Goal: Information Seeking & Learning: Get advice/opinions

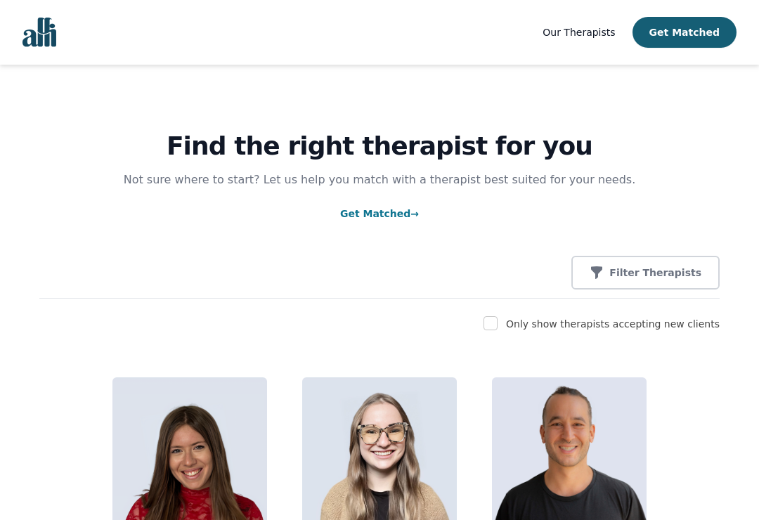
click at [689, 269] on p "Filter Therapists" at bounding box center [655, 273] width 92 height 14
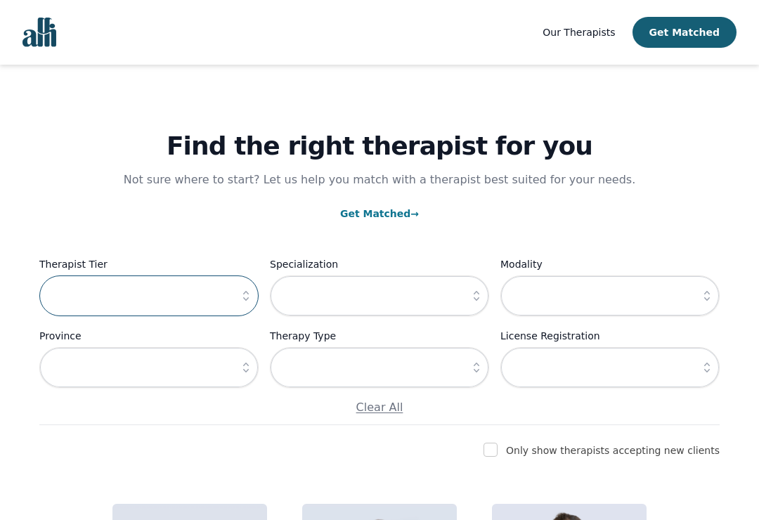
click at [58, 290] on input "text" at bounding box center [148, 296] width 219 height 41
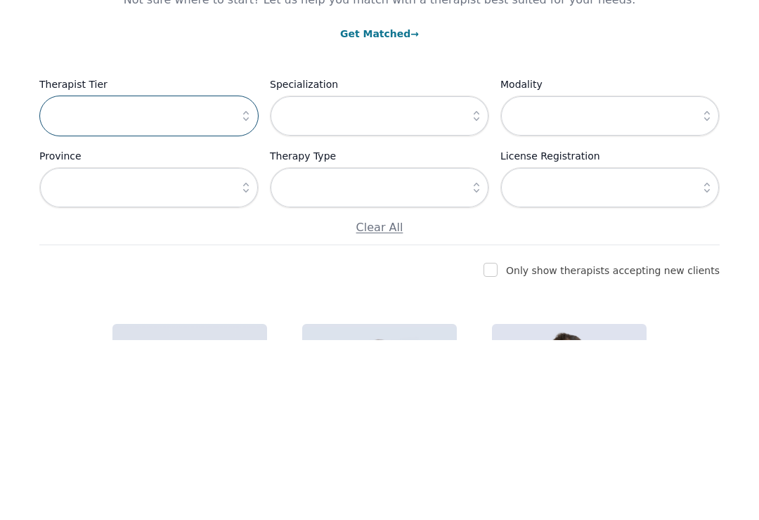
click at [101, 276] on input "text" at bounding box center [148, 296] width 219 height 41
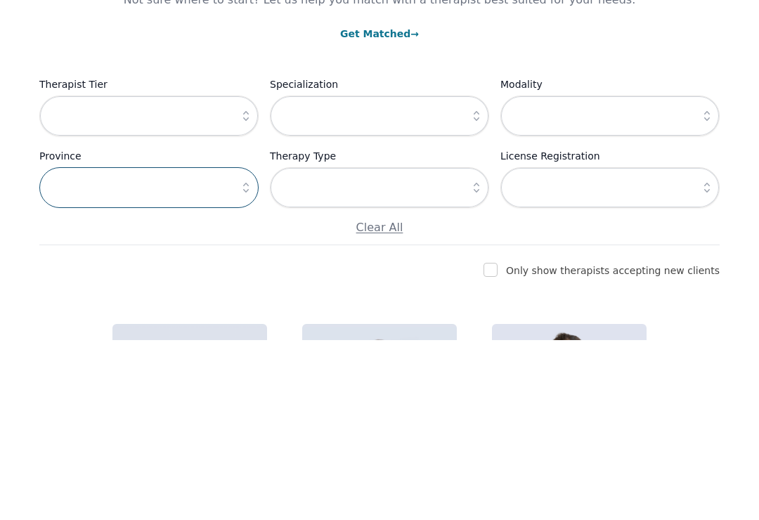
click at [82, 347] on input "text" at bounding box center [148, 367] width 219 height 41
click at [481, 289] on icon "button" at bounding box center [477, 296] width 14 height 14
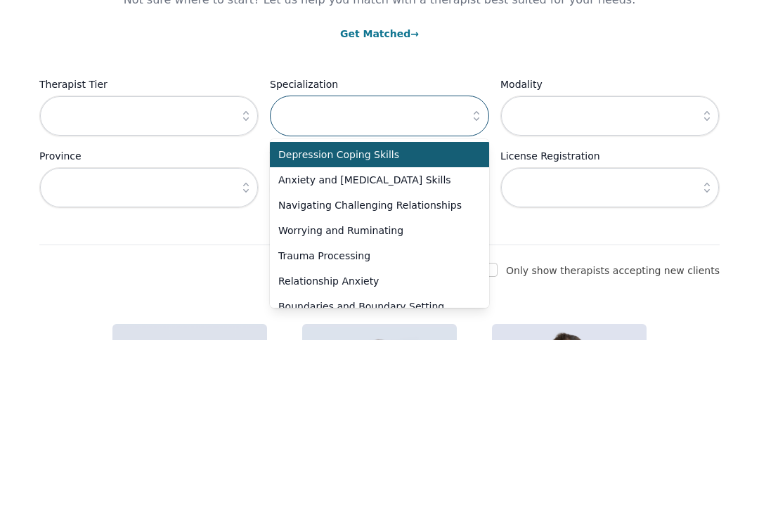
scroll to position [180, 0]
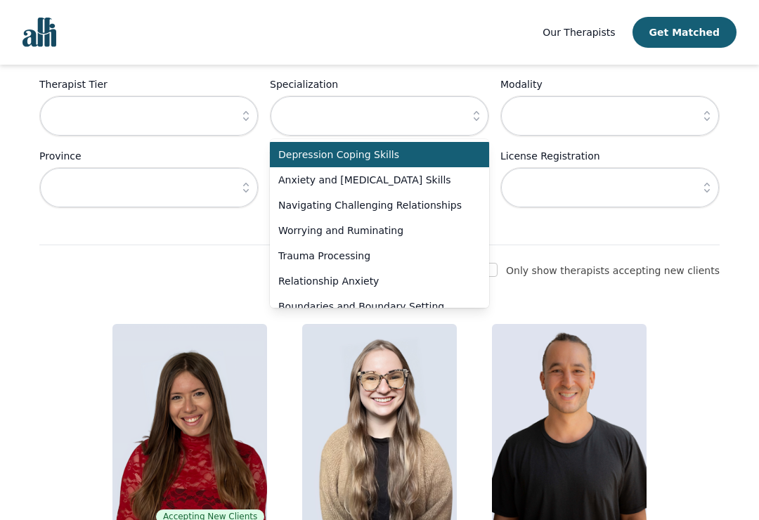
click at [247, 122] on icon "button" at bounding box center [246, 116] width 14 height 14
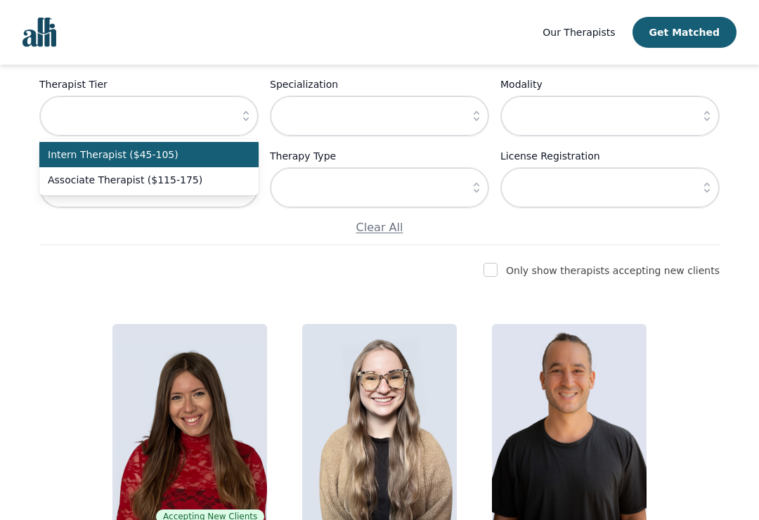
click at [66, 183] on span "Associate Therapist ($115-175)" at bounding box center [141, 180] width 186 height 14
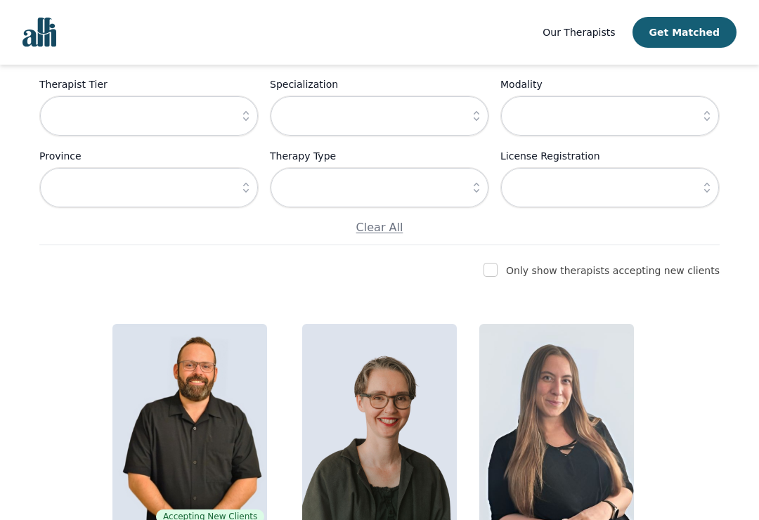
type input "Associate Therapist ($115-175)"
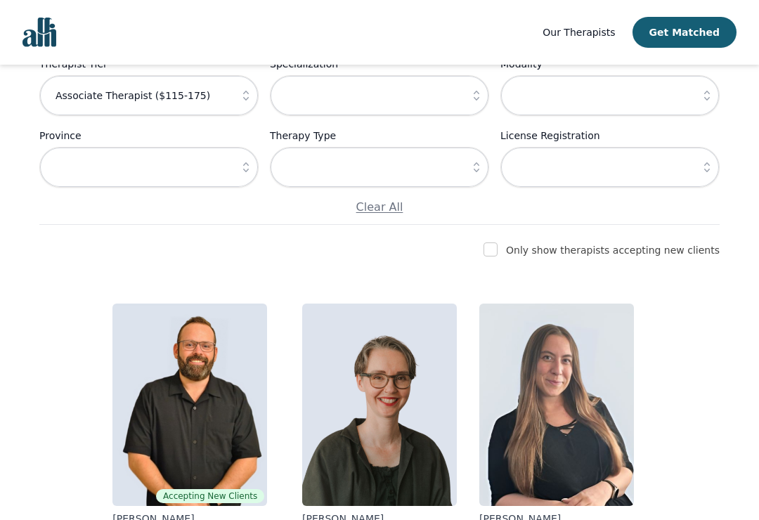
scroll to position [205, 0]
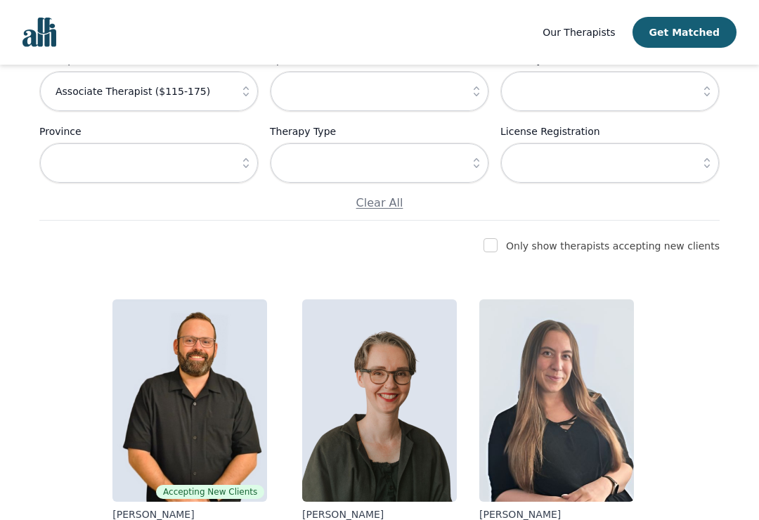
click at [498, 240] on input "checkbox" at bounding box center [491, 245] width 14 height 14
checkbox input "true"
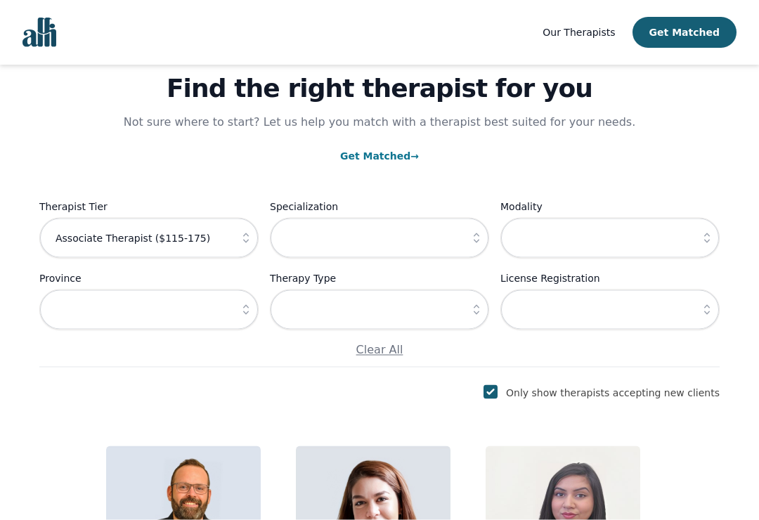
scroll to position [58, 0]
click at [484, 302] on button "button" at bounding box center [476, 309] width 25 height 41
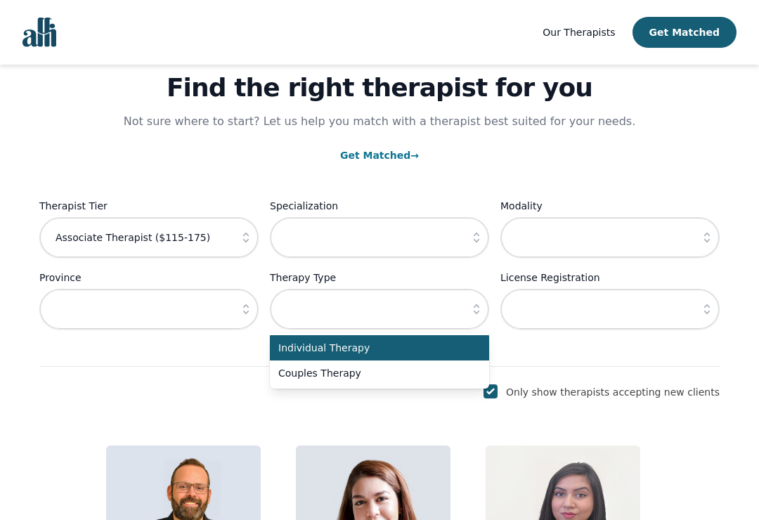
click at [390, 348] on span "Individual Therapy" at bounding box center [371, 348] width 186 height 14
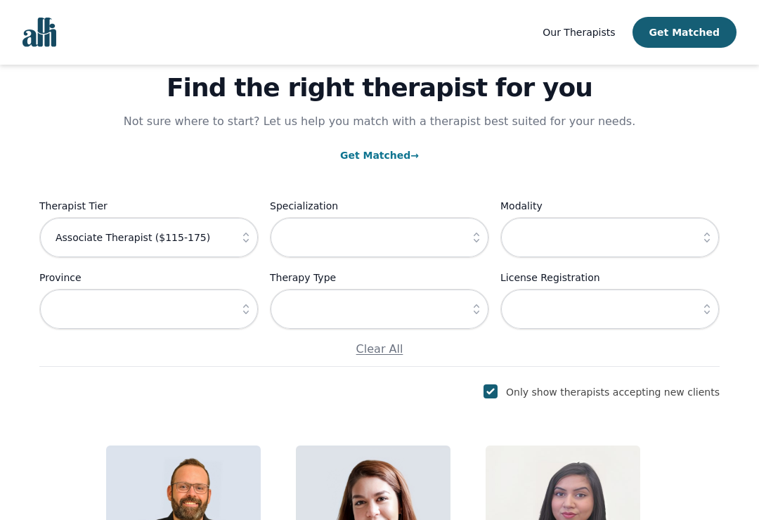
type input "Individual Therapy"
click at [714, 237] on button "button" at bounding box center [707, 237] width 25 height 41
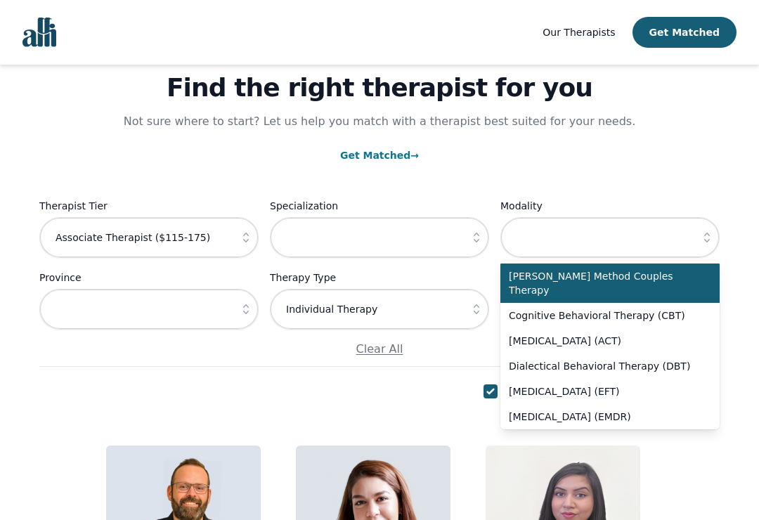
click at [481, 230] on button "button" at bounding box center [476, 237] width 25 height 41
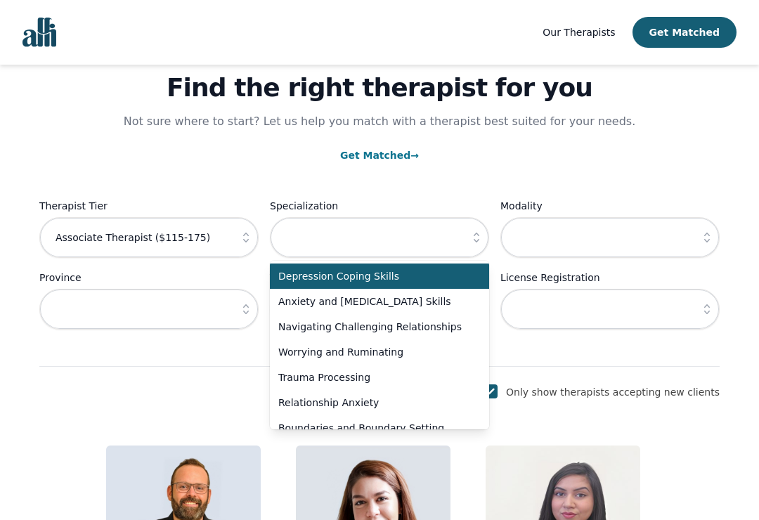
click at [402, 276] on span "Depression Coping Skills" at bounding box center [371, 276] width 186 height 14
type input "Depression Coping Skills"
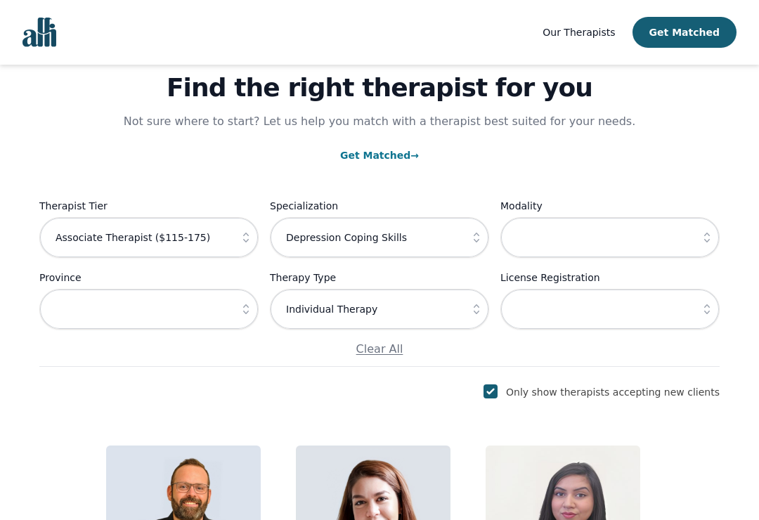
click at [243, 311] on icon "button" at bounding box center [246, 309] width 14 height 14
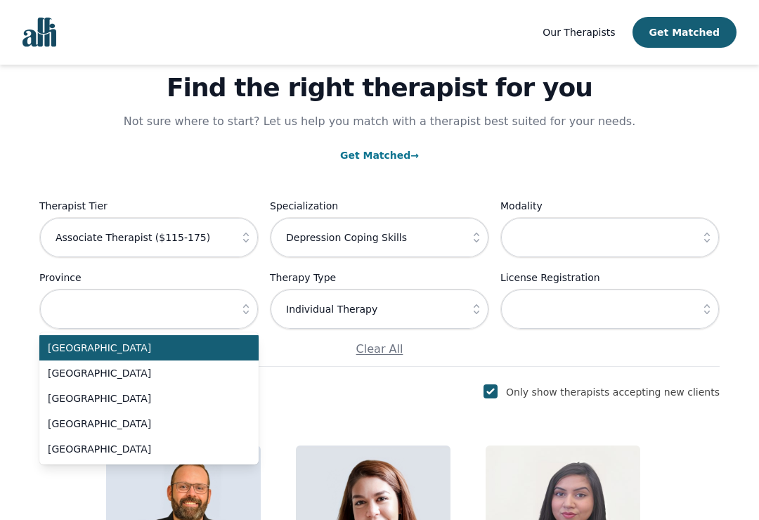
click at [53, 421] on span "[GEOGRAPHIC_DATA]" at bounding box center [141, 424] width 186 height 14
type input "[GEOGRAPHIC_DATA]"
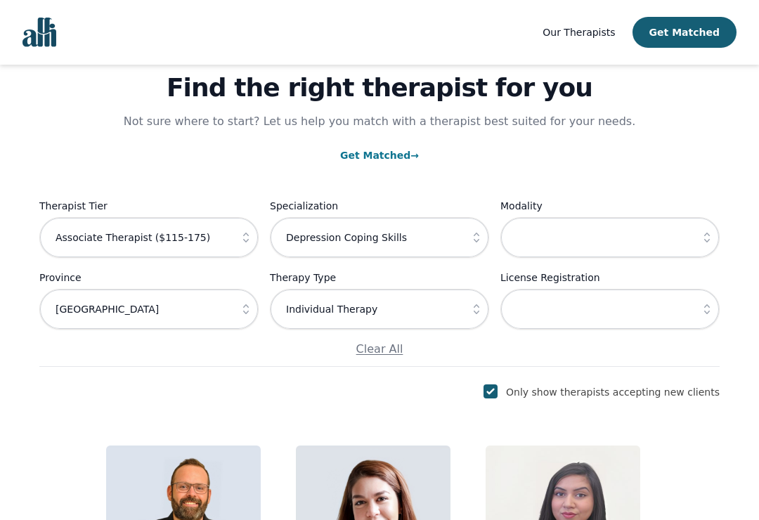
click at [715, 315] on button "button" at bounding box center [707, 309] width 25 height 41
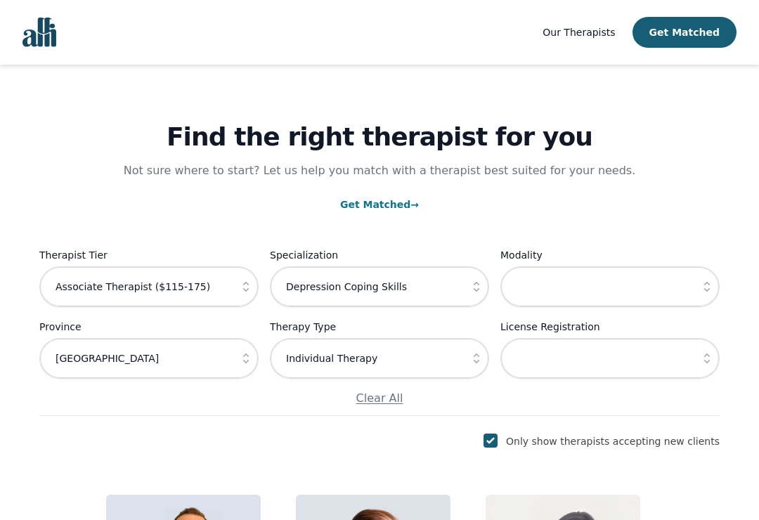
scroll to position [0, 0]
